Goal: Feedback & Contribution: Submit feedback/report problem

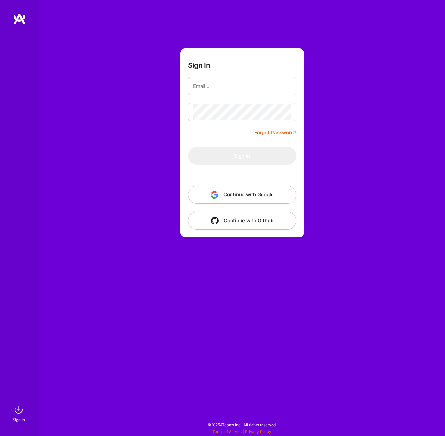
click at [249, 198] on button "Continue with Google" at bounding box center [242, 195] width 108 height 18
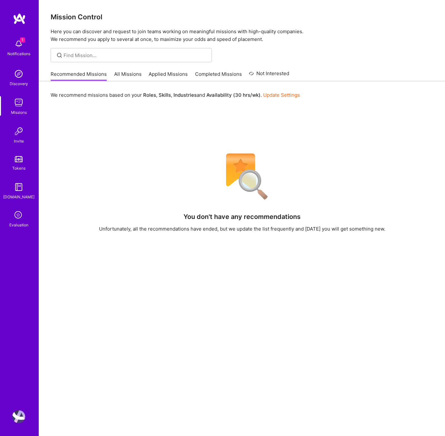
click at [23, 215] on icon at bounding box center [19, 215] width 12 height 12
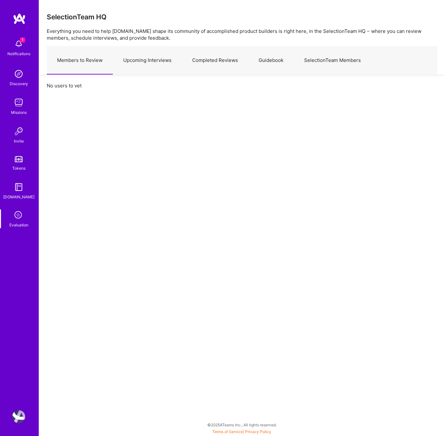
click at [152, 53] on link "Upcoming Interviews" at bounding box center [147, 60] width 69 height 28
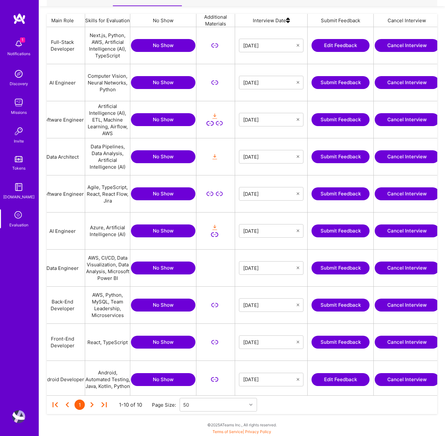
scroll to position [0, 124]
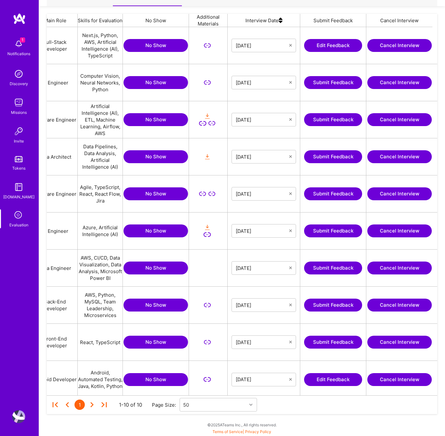
click at [319, 197] on button "Submit Feedback" at bounding box center [333, 193] width 58 height 13
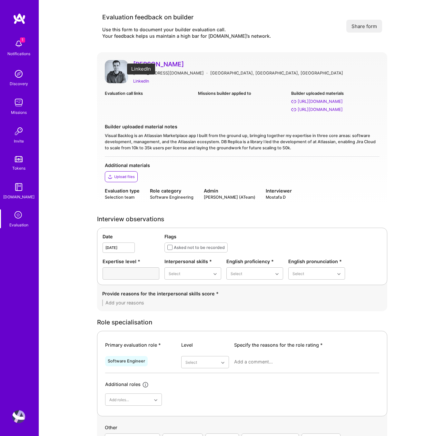
click at [141, 80] on div "LinkedIn" at bounding box center [141, 81] width 16 height 7
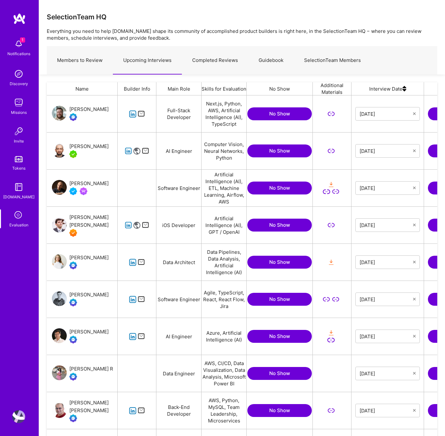
scroll to position [368, 391]
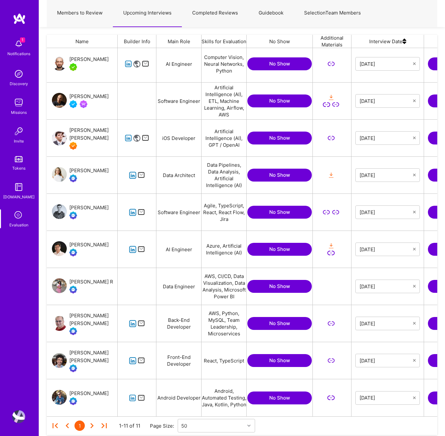
scroll to position [68, 0]
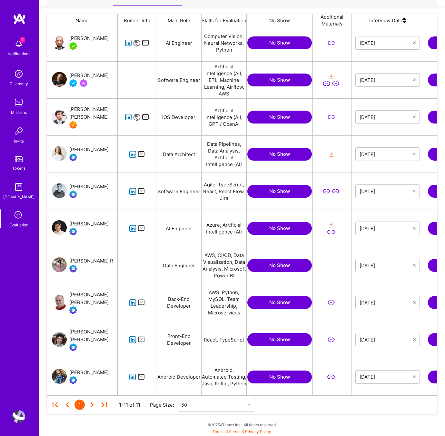
click at [131, 340] on icon "grid" at bounding box center [132, 339] width 7 height 7
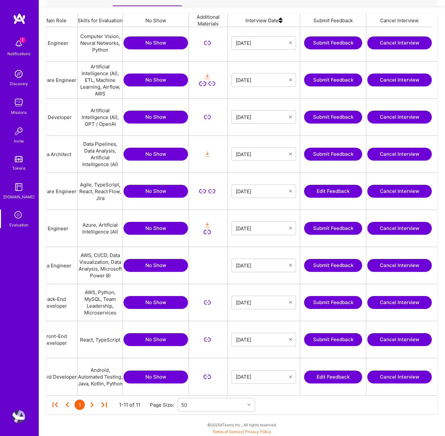
click at [332, 339] on button "Submit Feedback" at bounding box center [333, 339] width 58 height 13
